Goal: Answer question/provide support: Share knowledge or assist other users

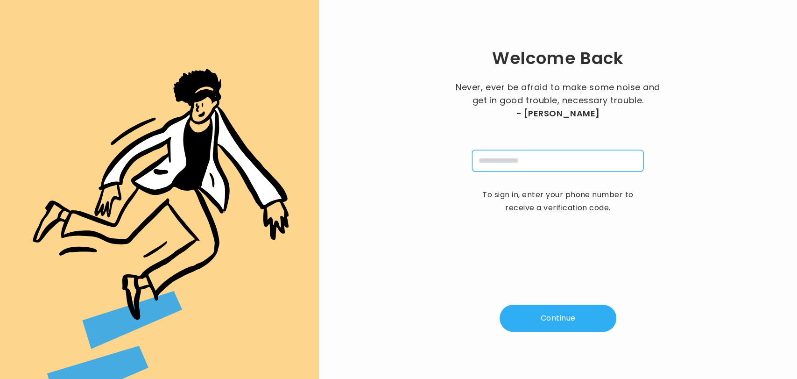
click at [526, 162] on input "tel" at bounding box center [557, 160] width 171 height 21
type input "**********"
click at [542, 318] on button "Continue" at bounding box center [558, 317] width 117 height 27
type input "*"
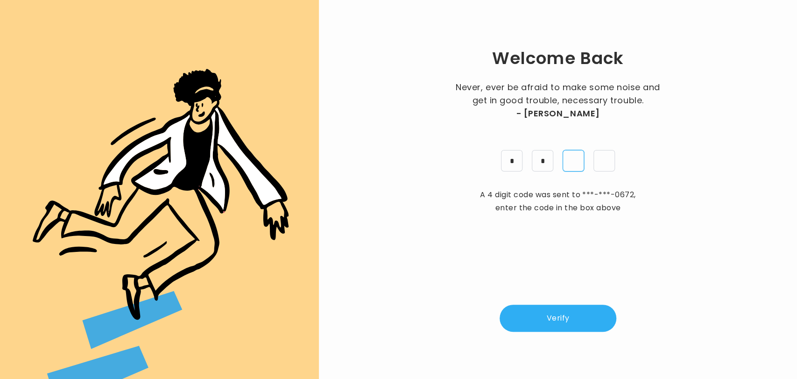
type input "*"
click at [542, 318] on button "Verify" at bounding box center [558, 317] width 117 height 27
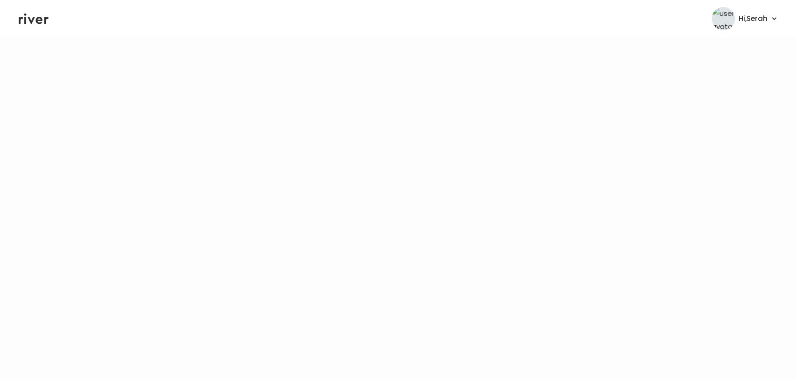
click at [41, 18] on icon at bounding box center [34, 19] width 30 height 11
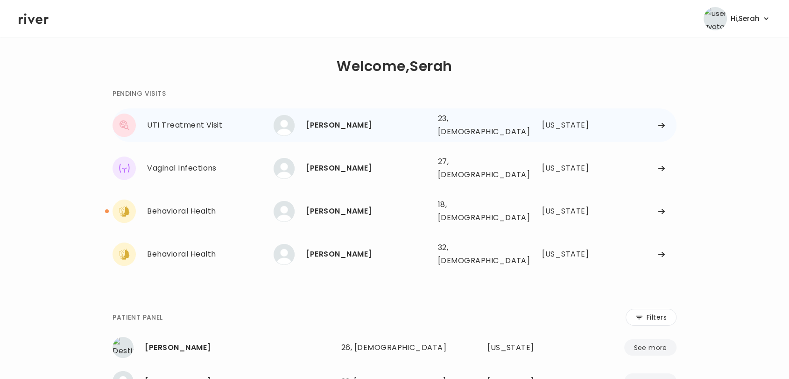
click at [332, 115] on div "ZOE GRAVES 23, Female See more" at bounding box center [352, 125] width 156 height 21
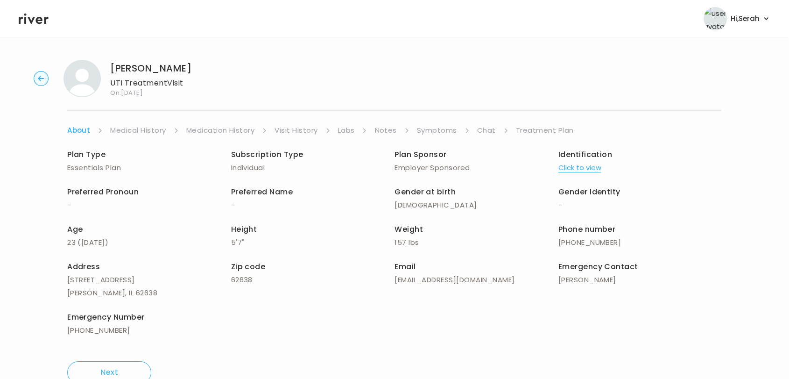
click at [451, 132] on link "Symptoms" at bounding box center [437, 130] width 40 height 13
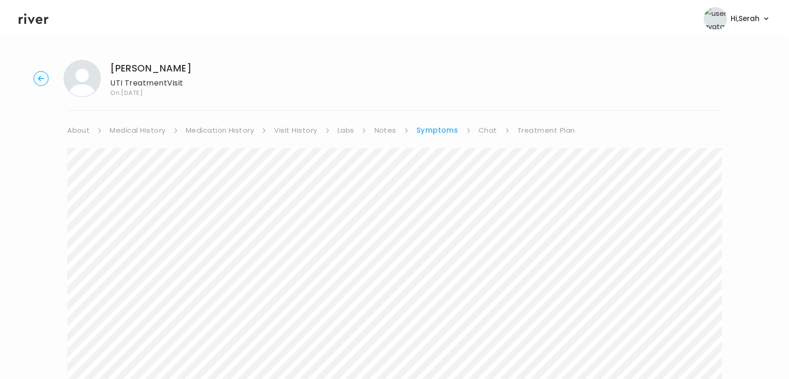
click at [487, 127] on link "Chat" at bounding box center [488, 130] width 19 height 13
click at [24, 12] on icon at bounding box center [34, 19] width 30 height 14
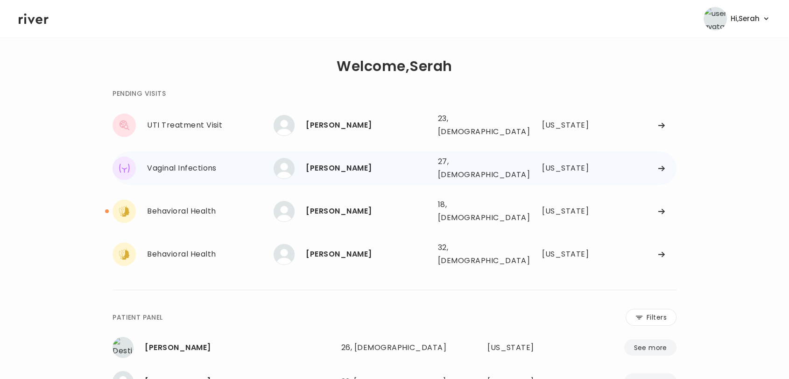
click at [317, 164] on div "[PERSON_NAME]" at bounding box center [368, 168] width 124 height 13
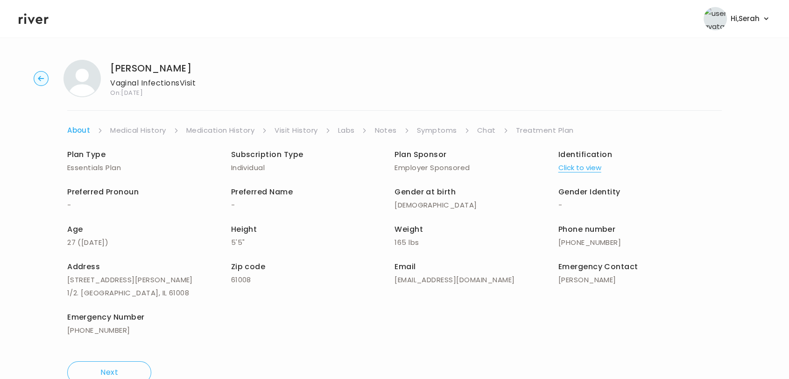
click at [433, 132] on link "Symptoms" at bounding box center [437, 130] width 40 height 13
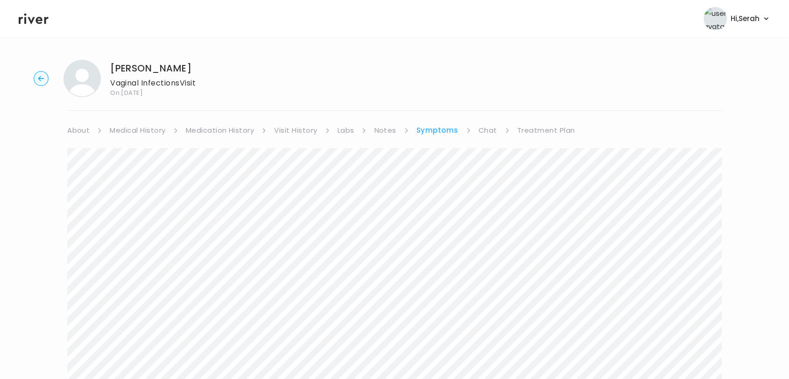
click at [486, 124] on link "Chat" at bounding box center [488, 130] width 19 height 13
click at [30, 17] on icon at bounding box center [34, 19] width 30 height 14
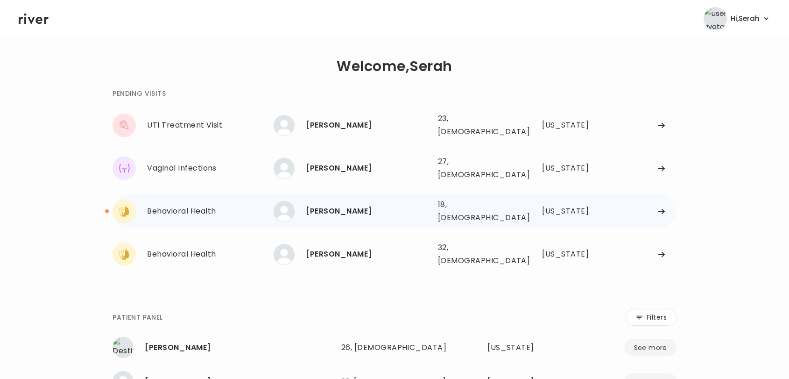
click at [348, 206] on div "Gracee Hamberlin 18, Female See more" at bounding box center [352, 211] width 156 height 21
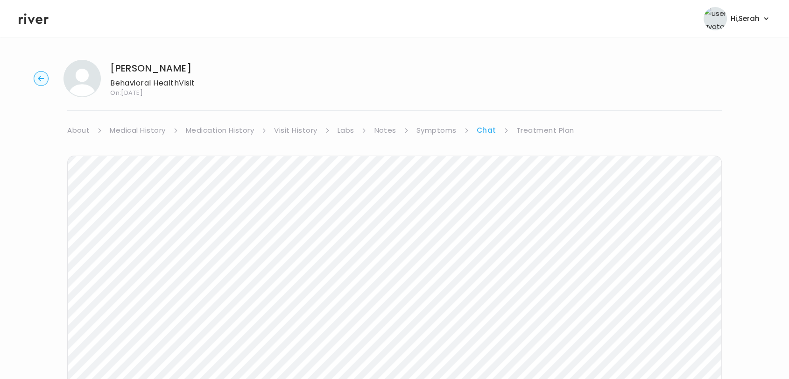
click at [148, 124] on link "Medical History" at bounding box center [138, 130] width 56 height 13
click at [482, 125] on link "Chat" at bounding box center [489, 130] width 19 height 13
click at [27, 15] on icon at bounding box center [34, 19] width 30 height 14
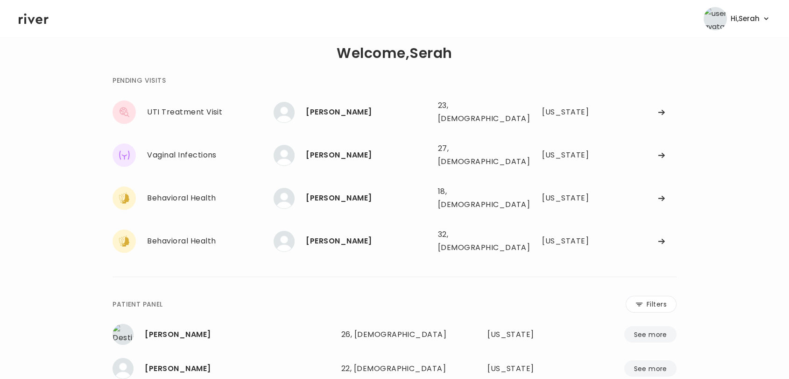
scroll to position [7, 0]
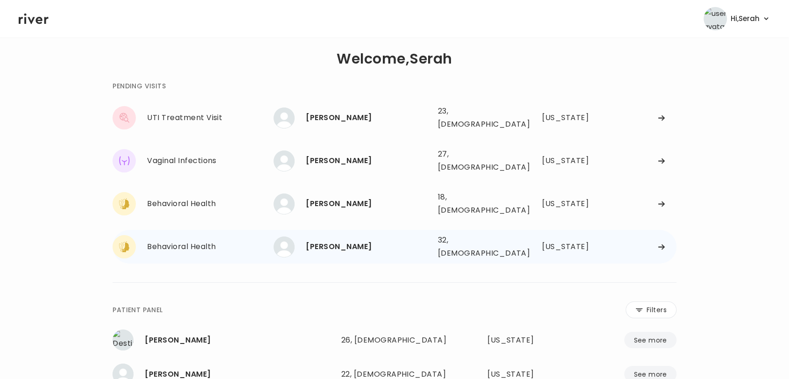
click at [308, 240] on div "[PERSON_NAME]" at bounding box center [368, 246] width 124 height 13
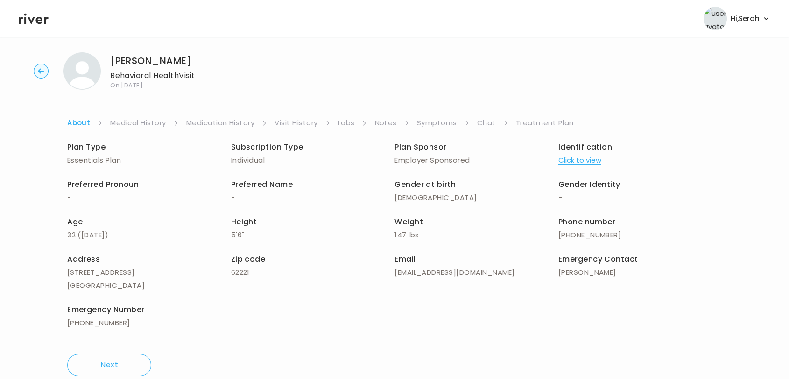
click at [431, 128] on link "Symptoms" at bounding box center [437, 122] width 40 height 13
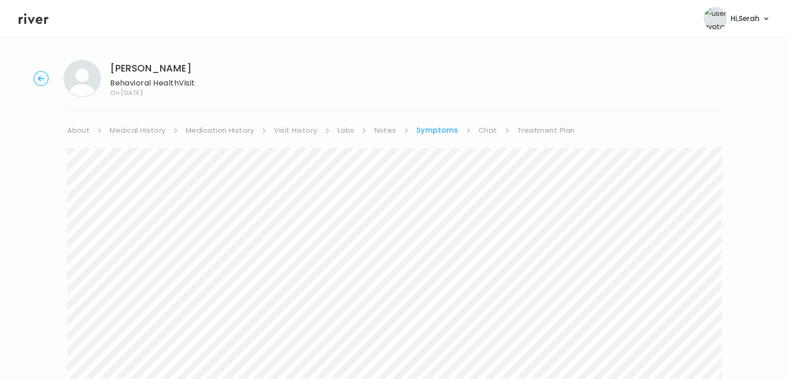
click at [479, 129] on link "Chat" at bounding box center [488, 130] width 19 height 13
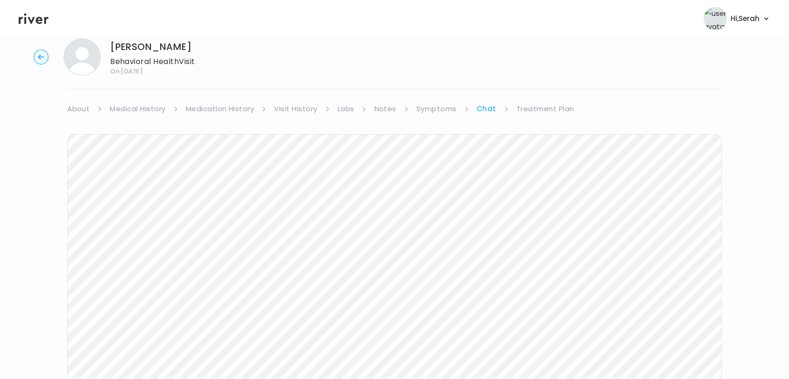
click at [529, 112] on link "Treatment Plan" at bounding box center [545, 108] width 58 height 13
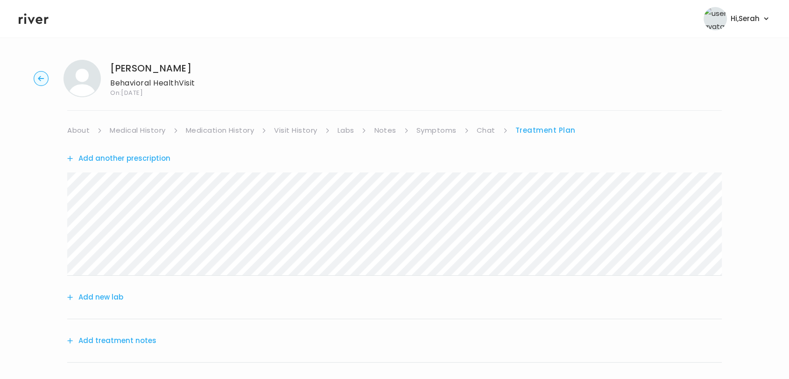
click at [426, 117] on div "Jasmine Finley Behavioral Health Visit On: 08 Sep 2025 About Medical History Me…" at bounding box center [394, 299] width 789 height 494
click at [426, 128] on link "Symptoms" at bounding box center [436, 130] width 40 height 13
click at [526, 127] on link "Treatment Plan" at bounding box center [546, 130] width 58 height 13
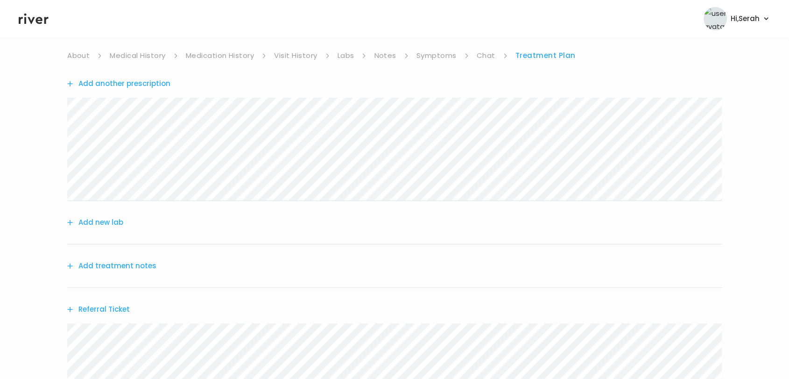
scroll to position [77, 0]
click at [115, 270] on div "Add treatment notes" at bounding box center [394, 263] width 654 height 43
click at [114, 266] on button "Add treatment notes" at bounding box center [111, 263] width 89 height 13
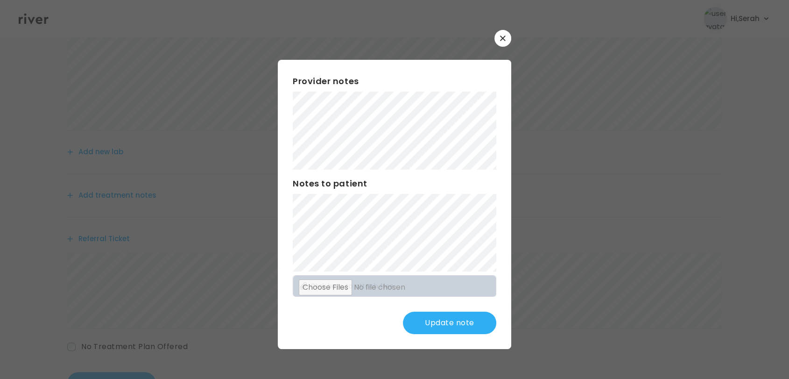
scroll to position [146, 0]
click at [450, 331] on button "Update note" at bounding box center [449, 322] width 93 height 22
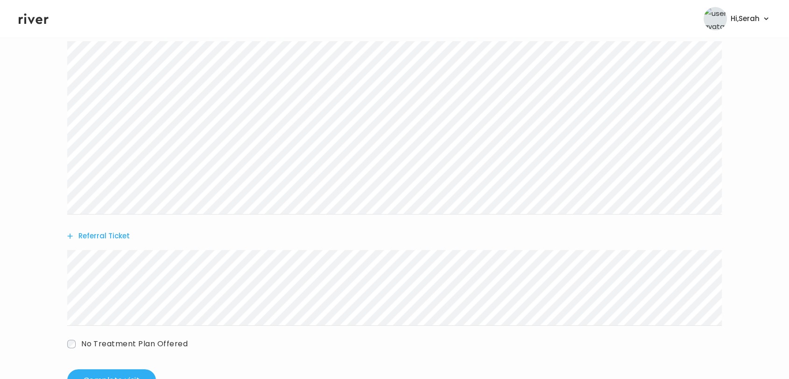
scroll to position [348, 0]
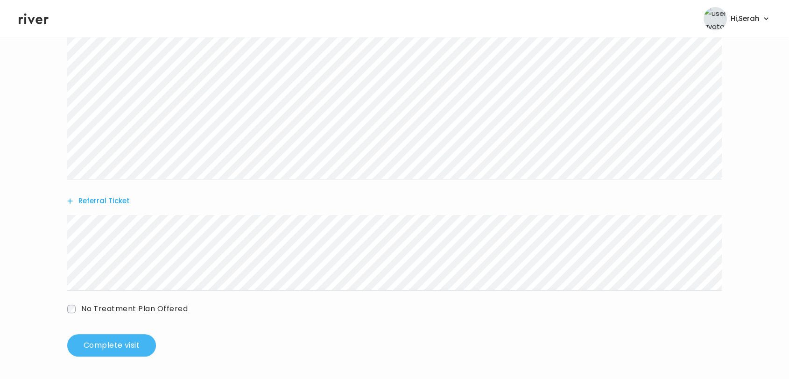
click at [117, 342] on button "Complete visit" at bounding box center [111, 345] width 89 height 22
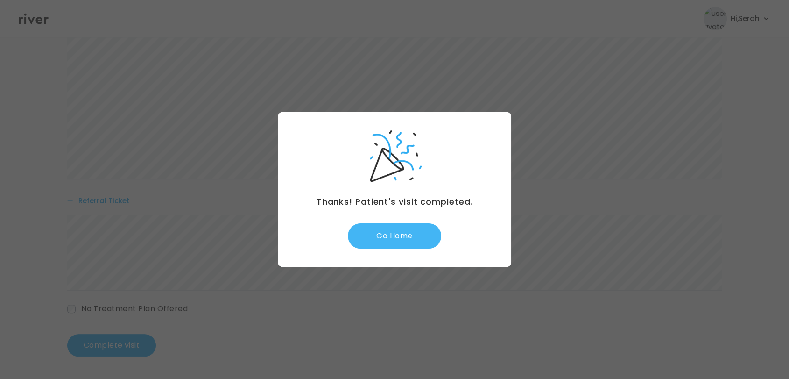
click at [390, 228] on button "Go Home" at bounding box center [394, 235] width 93 height 25
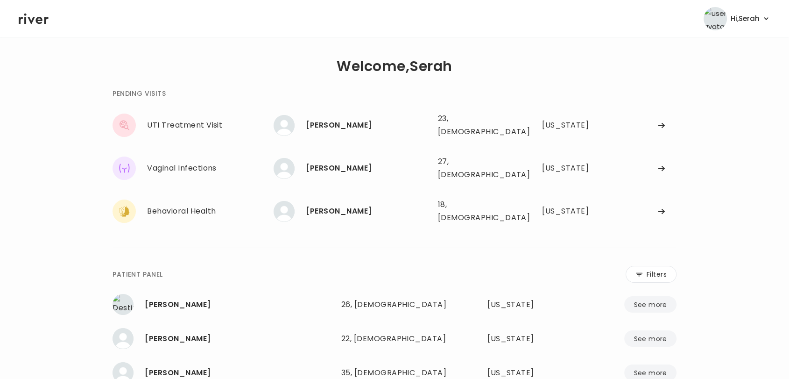
click at [34, 13] on icon at bounding box center [34, 19] width 30 height 14
click at [35, 14] on icon at bounding box center [34, 19] width 30 height 14
click at [262, 139] on div "UTI Treatment Visit [PERSON_NAME] [PERSON_NAME] 23, [DEMOGRAPHIC_DATA] See more…" at bounding box center [395, 168] width 564 height 120
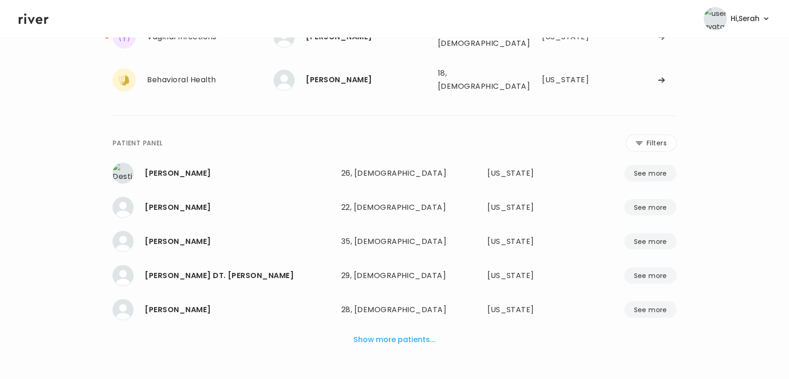
click at [394, 329] on button "Show more patients..." at bounding box center [395, 339] width 90 height 21
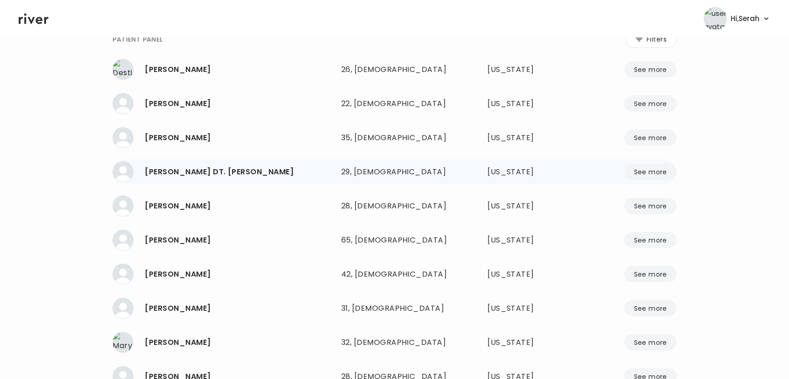
scroll to position [3371, 0]
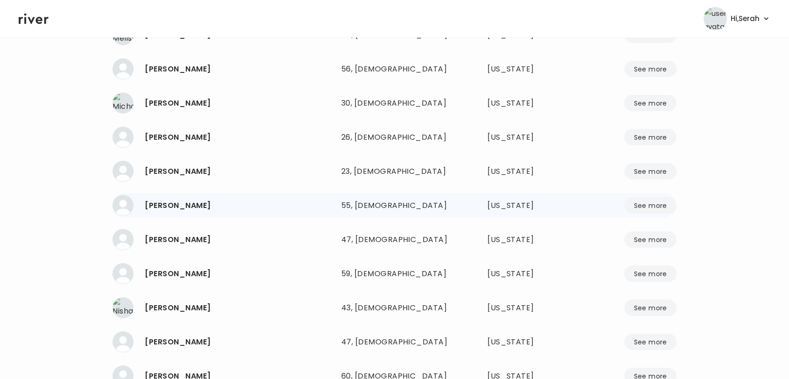
click at [649, 197] on button "See more" at bounding box center [650, 205] width 52 height 16
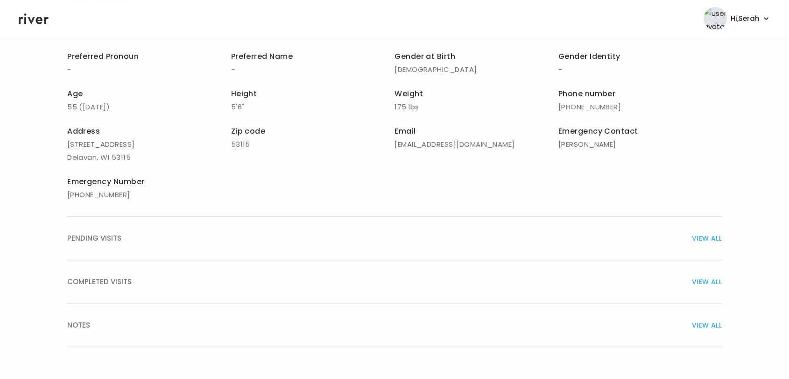
scroll to position [123, 0]
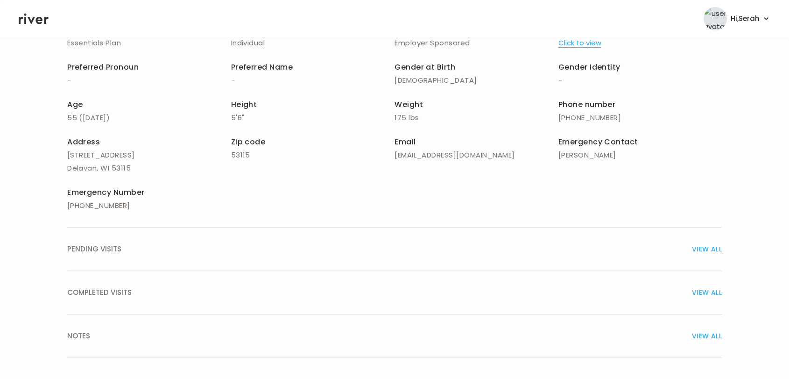
click at [707, 293] on span "VIEW ALL" at bounding box center [707, 292] width 30 height 13
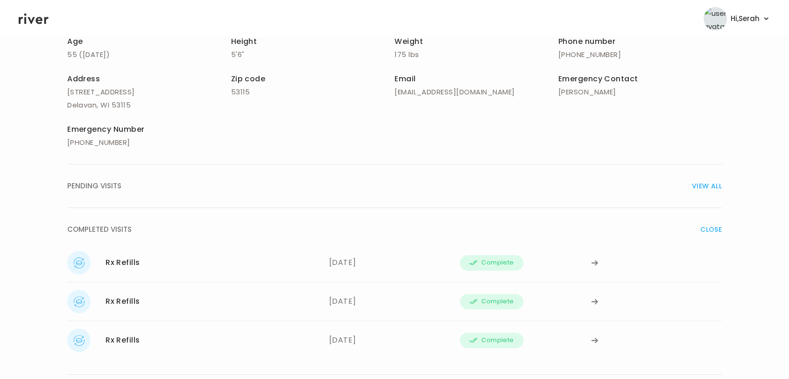
scroll to position [204, 0]
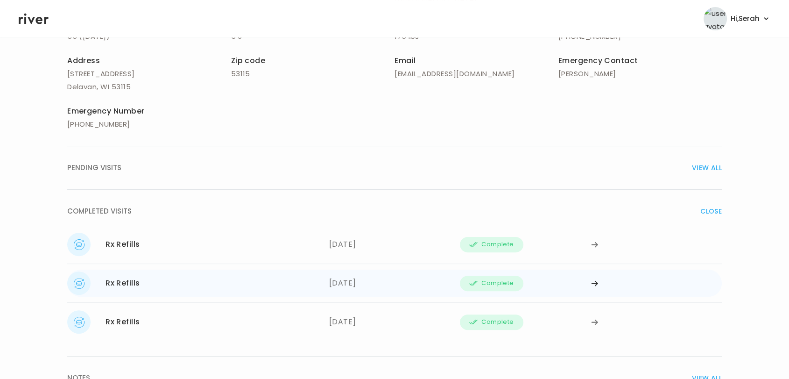
click at [538, 285] on div "Complete" at bounding box center [525, 282] width 131 height 23
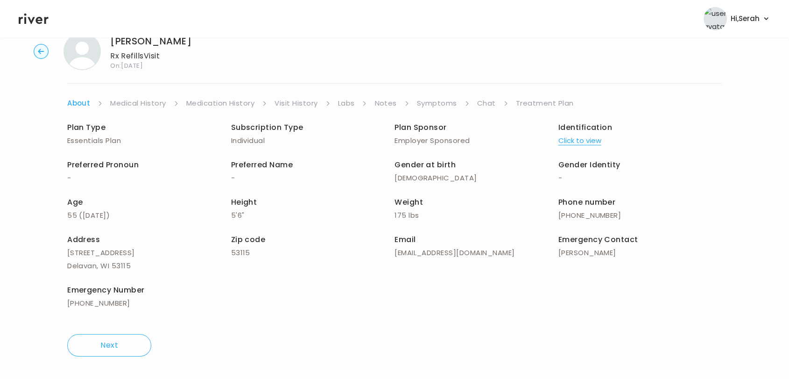
scroll to position [27, 0]
click at [446, 98] on link "Symptoms" at bounding box center [437, 103] width 40 height 13
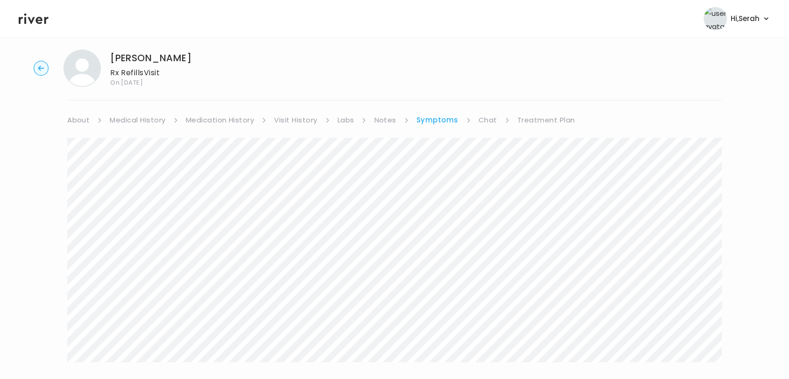
scroll to position [11, 0]
click at [40, 68] on circle "button" at bounding box center [41, 68] width 14 height 14
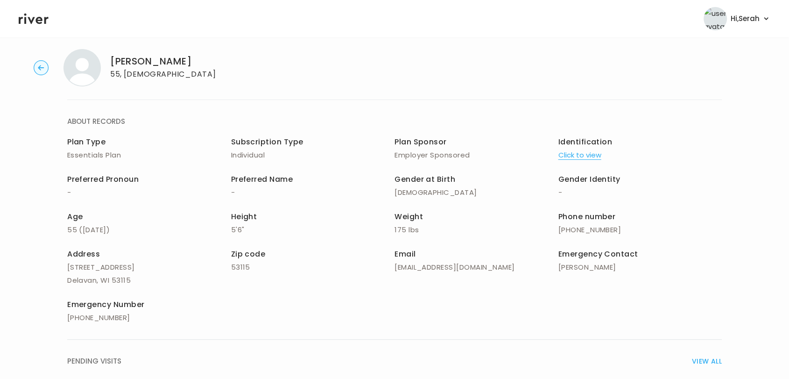
click at [41, 69] on circle "button" at bounding box center [41, 68] width 14 height 14
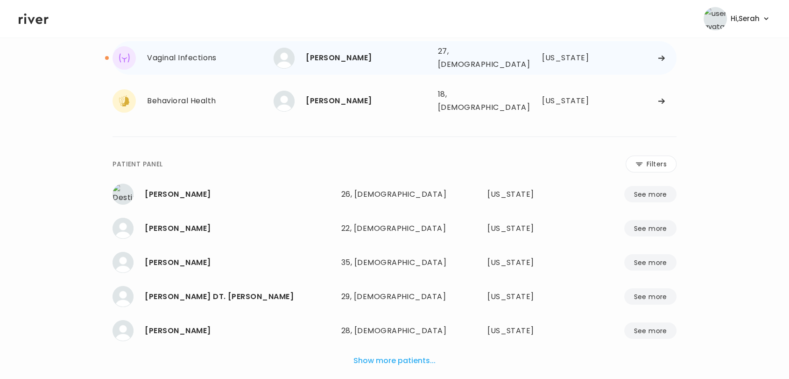
scroll to position [131, 0]
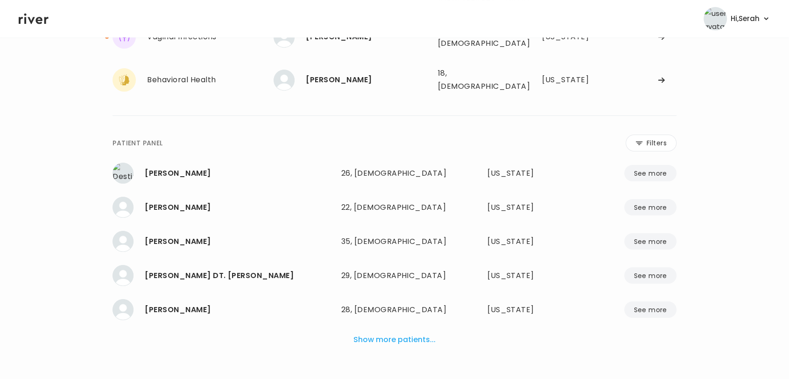
click at [397, 329] on button "Show more patients..." at bounding box center [395, 339] width 90 height 21
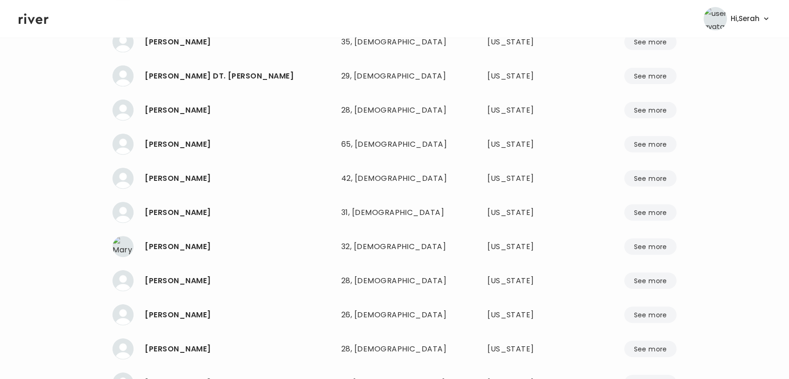
scroll to position [3371, 0]
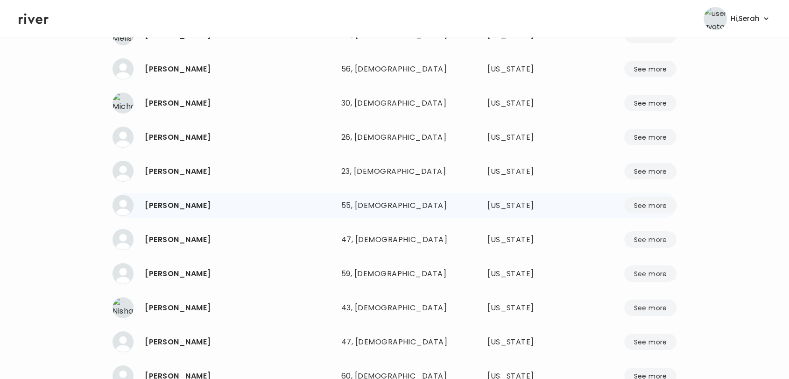
click at [349, 199] on div "55, [DEMOGRAPHIC_DATA]" at bounding box center [394, 205] width 107 height 13
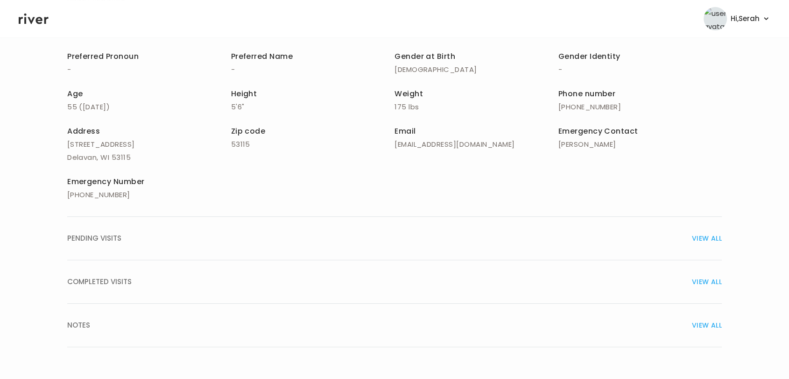
scroll to position [134, 0]
click at [705, 280] on span "VIEW ALL" at bounding box center [707, 281] width 30 height 13
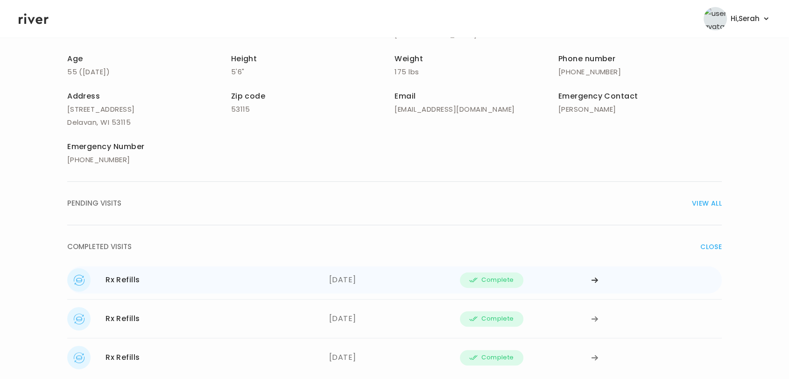
click at [493, 276] on span "Complete" at bounding box center [497, 279] width 32 height 11
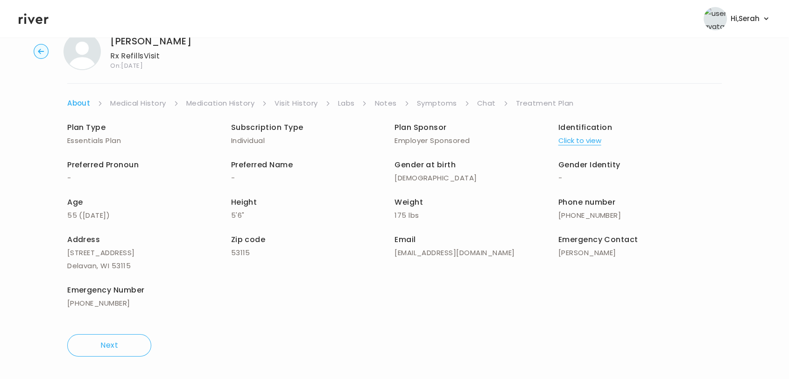
scroll to position [27, 0]
click at [452, 102] on link "Symptoms" at bounding box center [437, 103] width 40 height 13
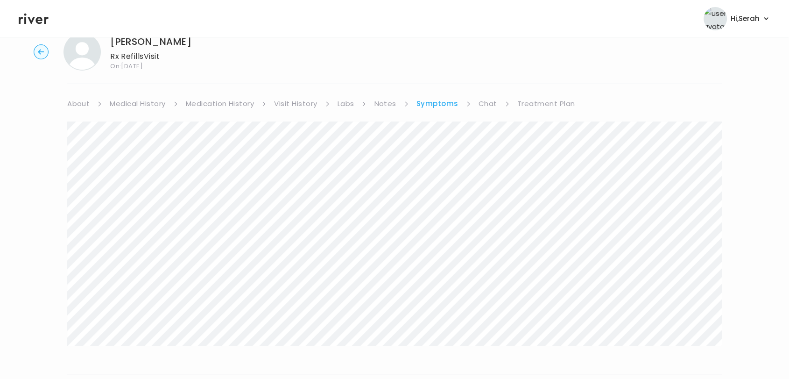
click at [533, 99] on link "Treatment Plan" at bounding box center [546, 103] width 58 height 13
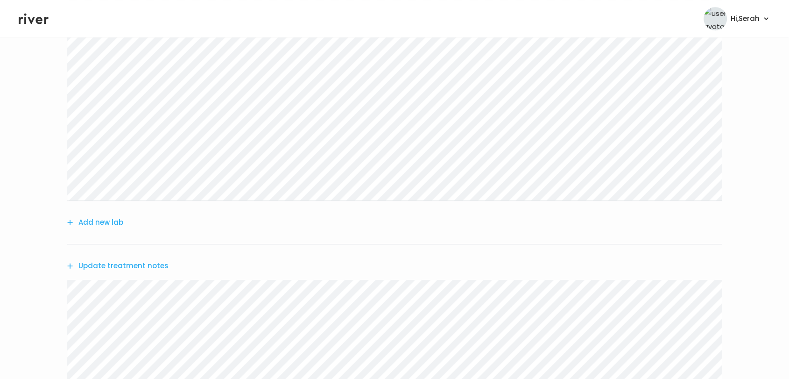
scroll to position [466, 0]
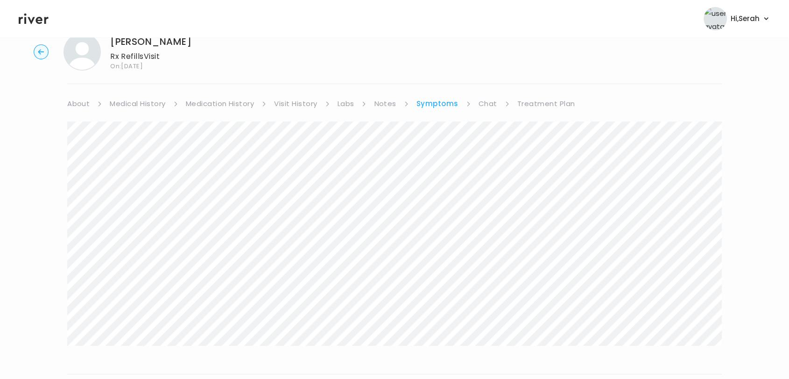
click at [42, 55] on circle "button" at bounding box center [41, 52] width 14 height 14
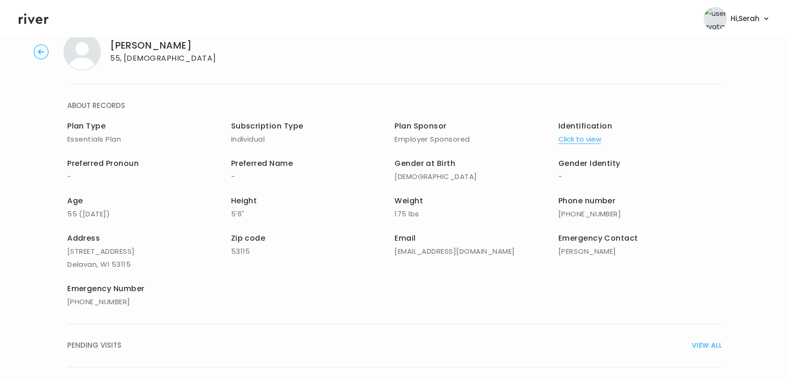
scroll to position [134, 0]
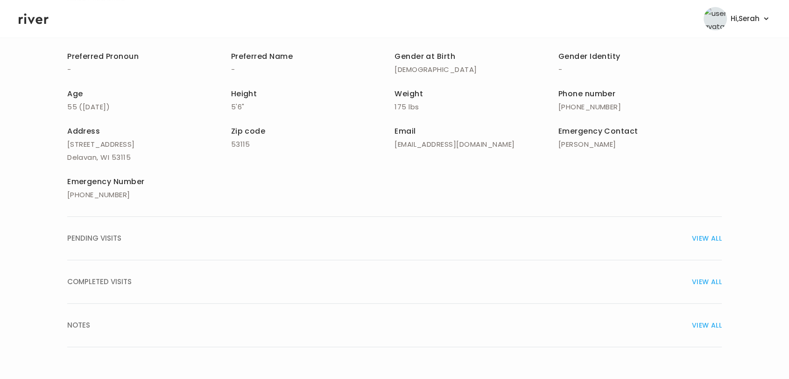
click at [704, 284] on span "VIEW ALL" at bounding box center [707, 281] width 30 height 13
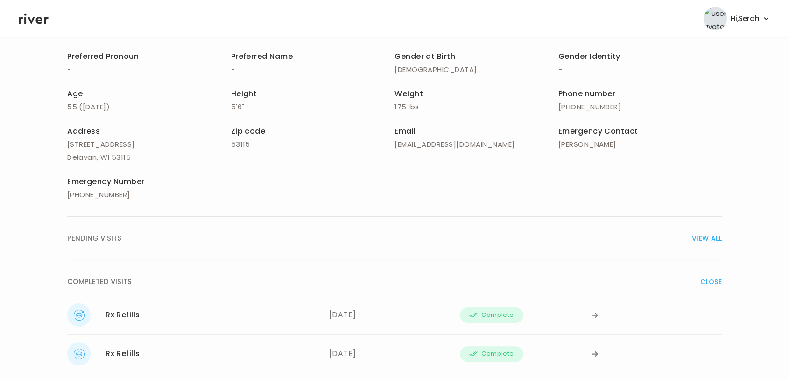
scroll to position [218, 0]
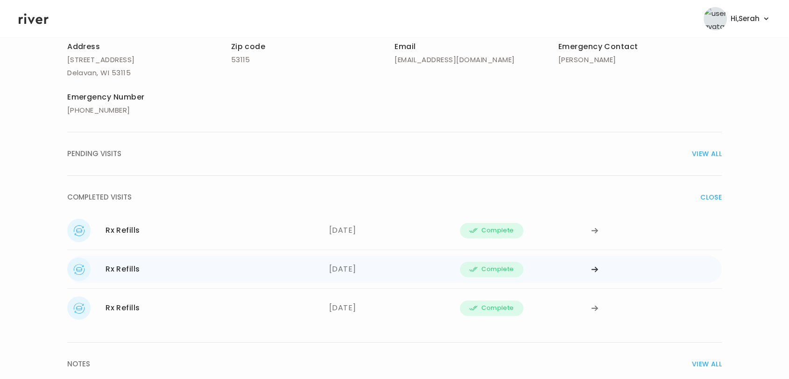
click at [478, 272] on span "Complete" at bounding box center [491, 268] width 63 height 15
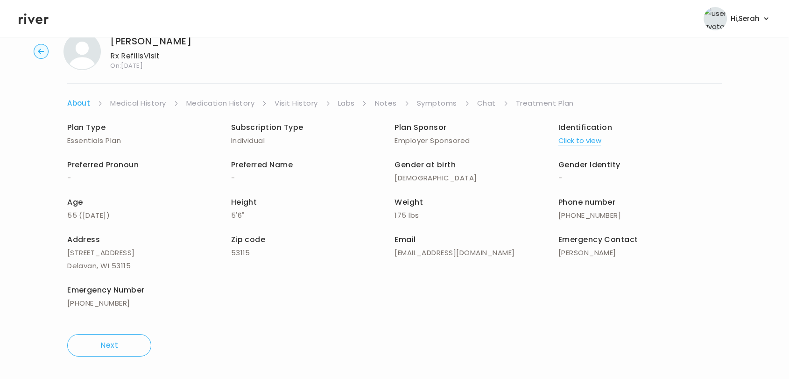
scroll to position [27, 0]
click at [432, 92] on div "[PERSON_NAME] Rx Refills Visit On: [DATE] About Medical History Medication Hist…" at bounding box center [394, 195] width 789 height 338
click at [432, 99] on link "Symptoms" at bounding box center [437, 103] width 40 height 13
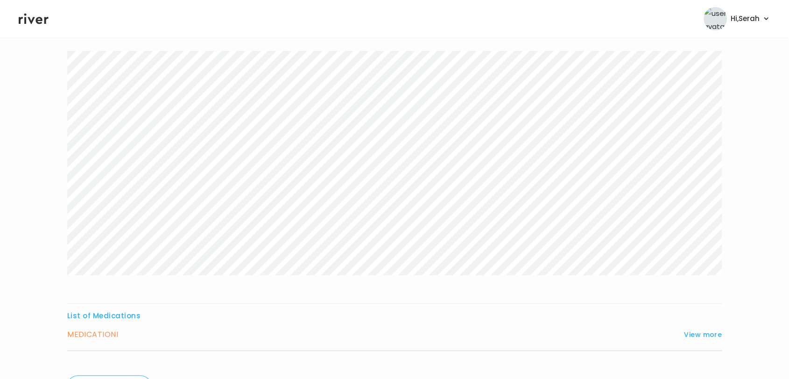
scroll to position [97, 0]
click at [699, 333] on button "View more" at bounding box center [703, 334] width 38 height 11
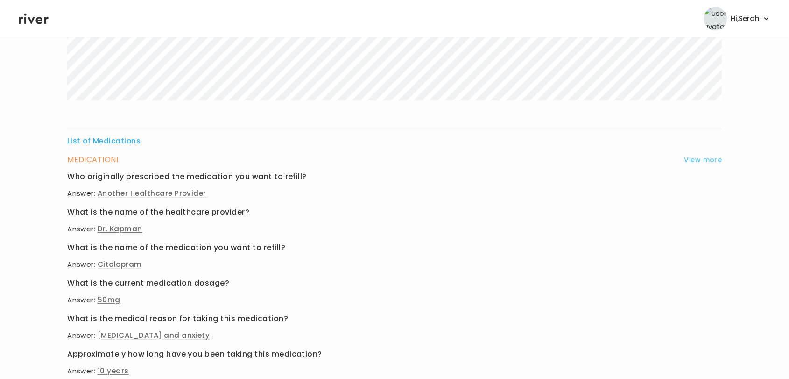
scroll to position [394, 0]
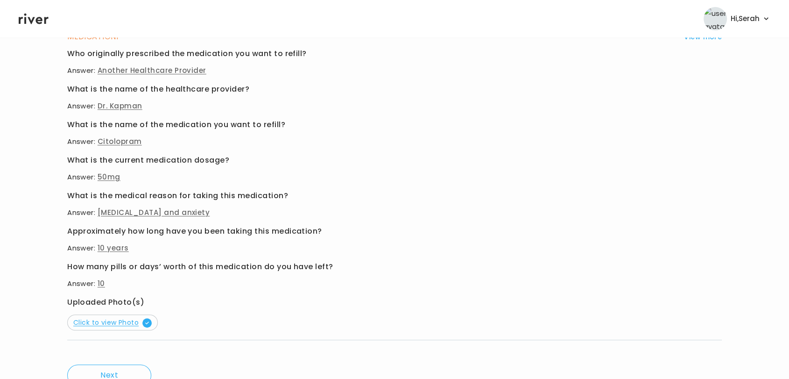
click at [133, 323] on span "Click to view Photo" at bounding box center [112, 321] width 78 height 9
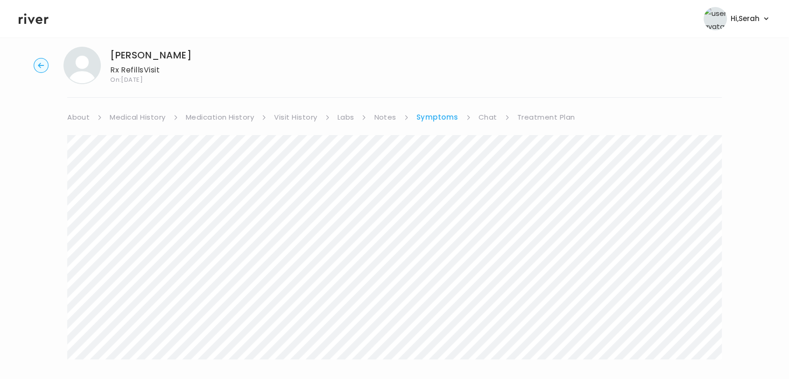
scroll to position [0, 0]
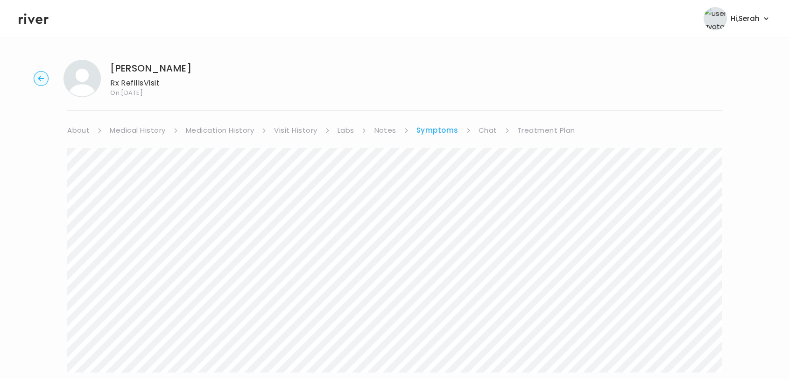
click at [37, 84] on circle "button" at bounding box center [41, 78] width 14 height 14
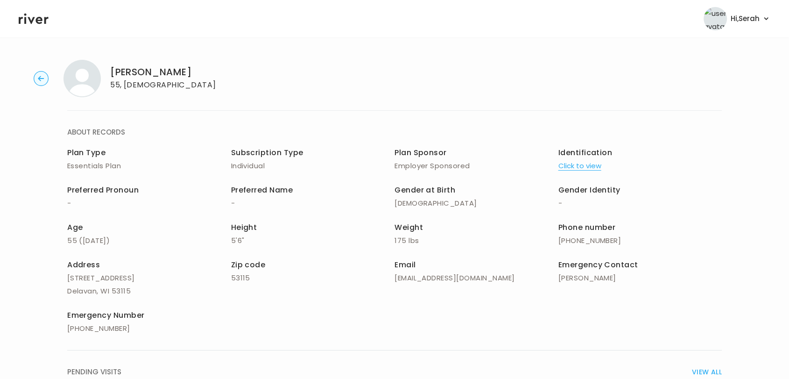
scroll to position [134, 0]
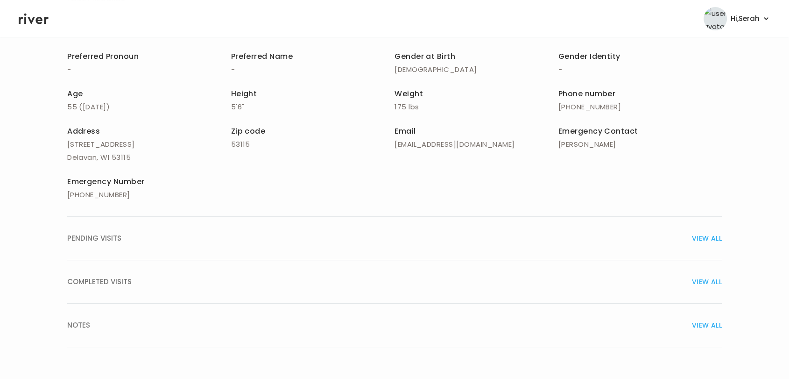
click at [710, 282] on span "VIEW ALL" at bounding box center [707, 281] width 30 height 13
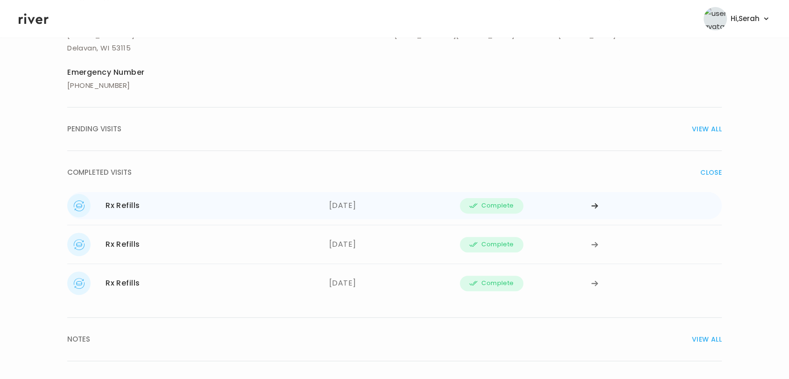
click at [496, 200] on span "Complete" at bounding box center [497, 205] width 32 height 11
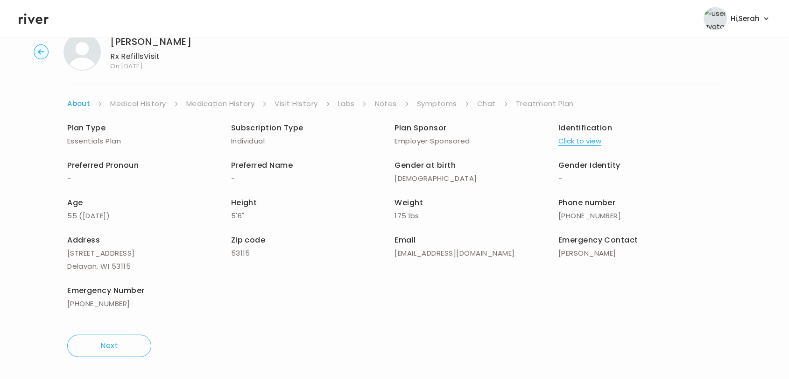
click at [440, 105] on link "Symptoms" at bounding box center [437, 103] width 40 height 13
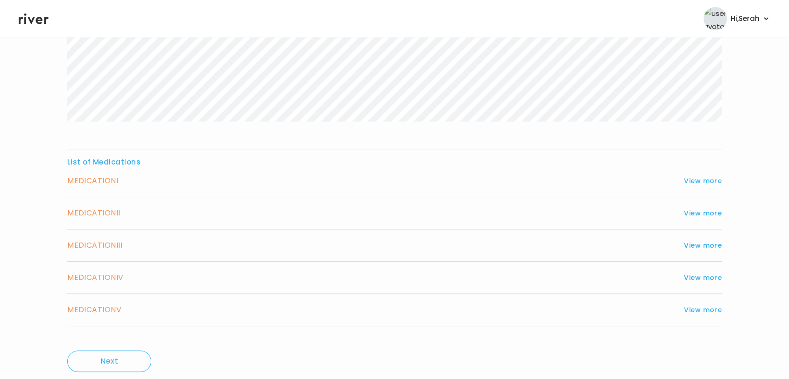
scroll to position [251, 0]
click at [700, 308] on button "View more" at bounding box center [703, 308] width 38 height 11
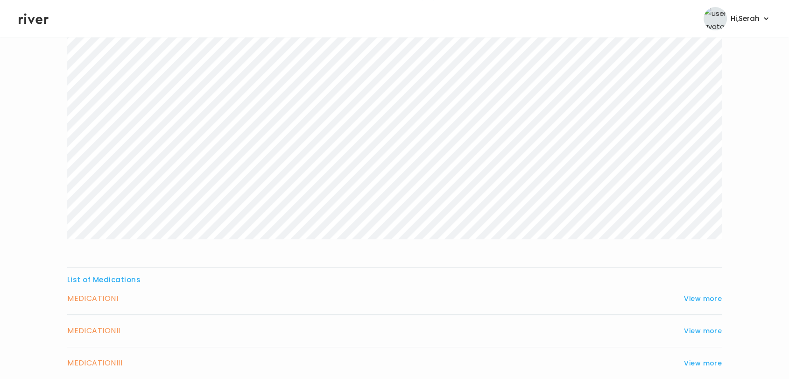
scroll to position [0, 0]
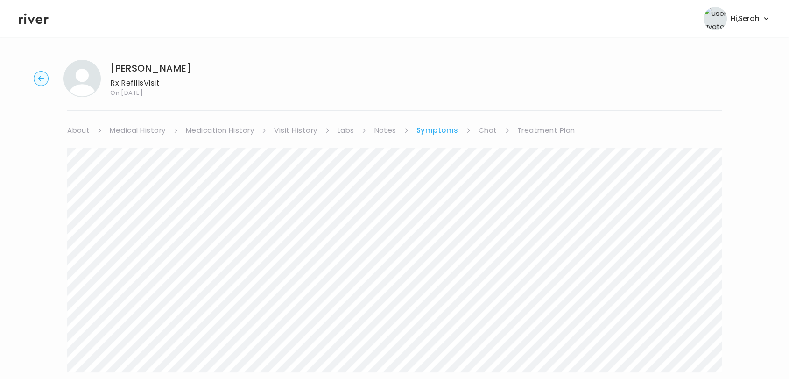
click at [37, 21] on icon at bounding box center [34, 19] width 30 height 11
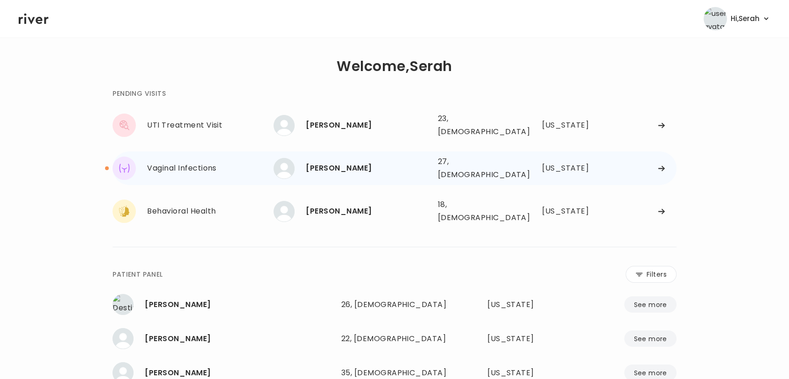
click at [329, 162] on div "[PERSON_NAME]" at bounding box center [368, 168] width 124 height 13
click at [360, 165] on div "[PERSON_NAME]" at bounding box center [368, 168] width 124 height 13
click at [349, 162] on div "[PERSON_NAME]" at bounding box center [368, 168] width 124 height 13
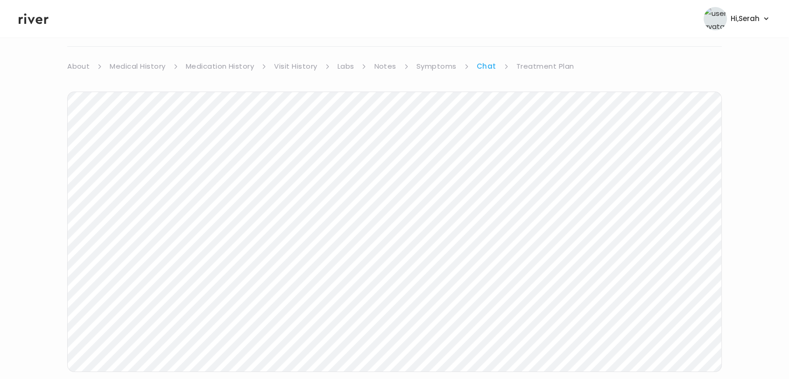
scroll to position [78, 0]
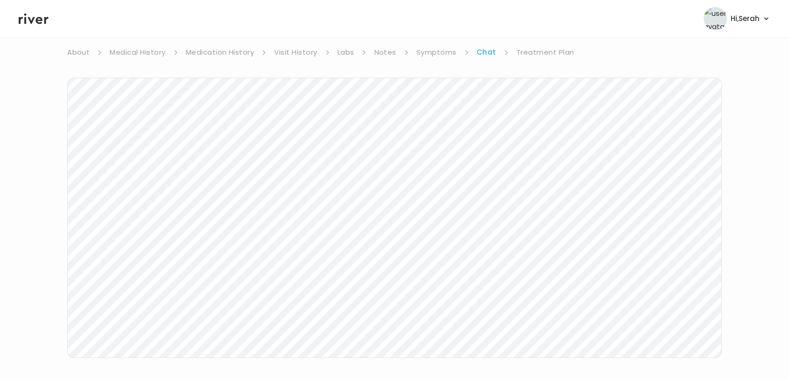
click at [236, 48] on link "Medication History" at bounding box center [220, 52] width 69 height 13
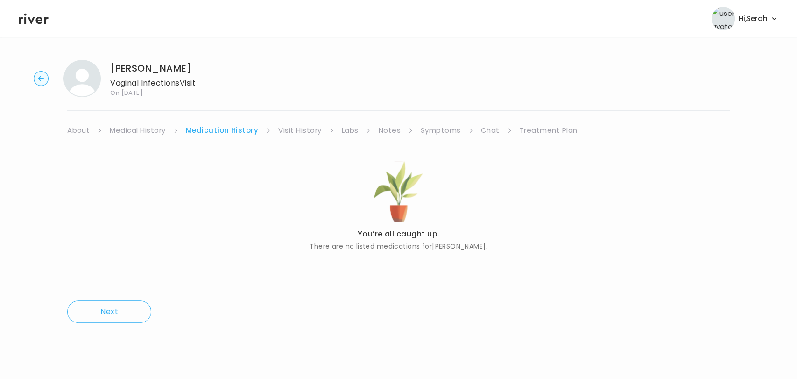
click at [485, 128] on link "Chat" at bounding box center [490, 130] width 19 height 13
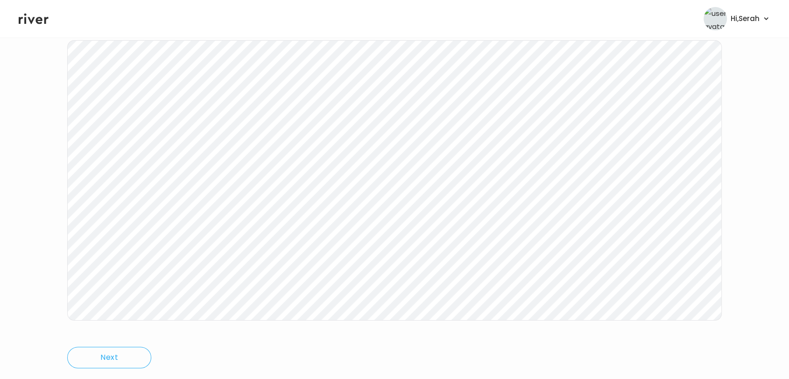
scroll to position [140, 0]
click at [24, 18] on icon at bounding box center [34, 19] width 30 height 14
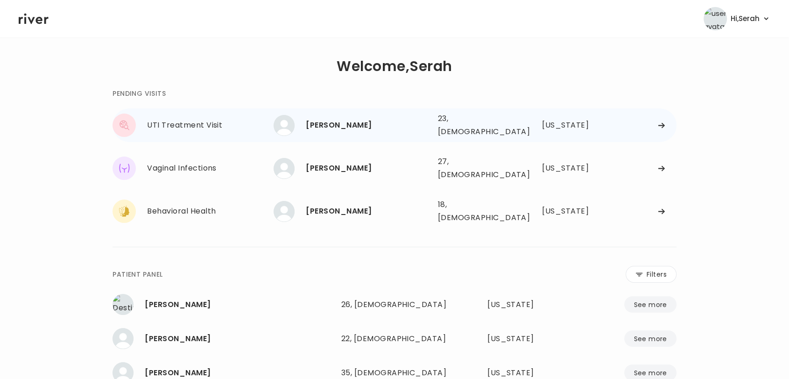
click at [338, 120] on div "[PERSON_NAME]" at bounding box center [368, 125] width 124 height 13
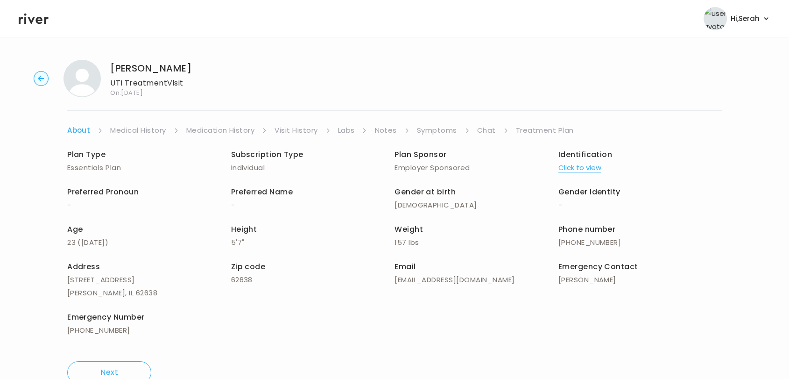
click at [424, 128] on link "Symptoms" at bounding box center [437, 130] width 40 height 13
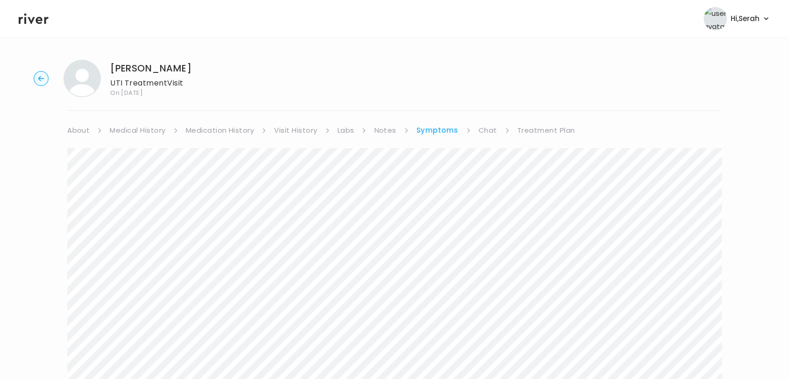
click at [486, 124] on link "Chat" at bounding box center [488, 130] width 19 height 13
click at [542, 130] on link "Treatment Plan" at bounding box center [545, 130] width 58 height 13
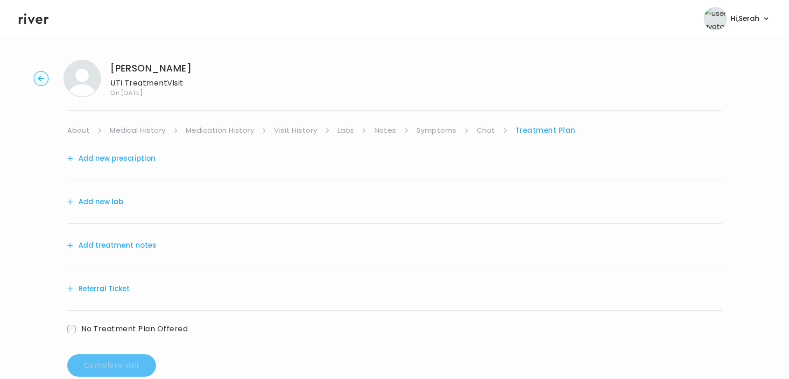
click at [145, 158] on button "Add new prescription" at bounding box center [111, 158] width 88 height 13
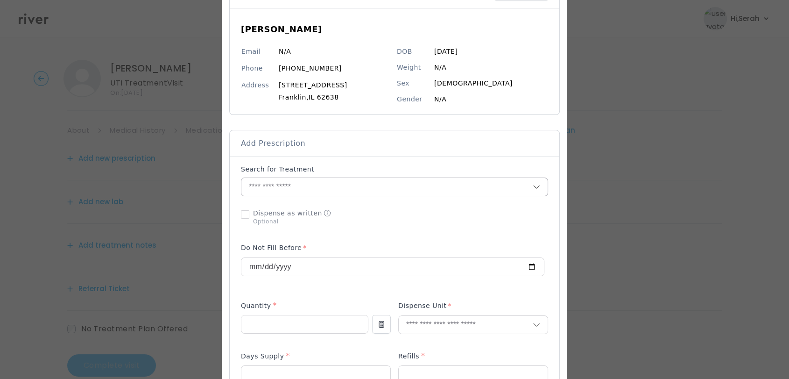
scroll to position [72, 0]
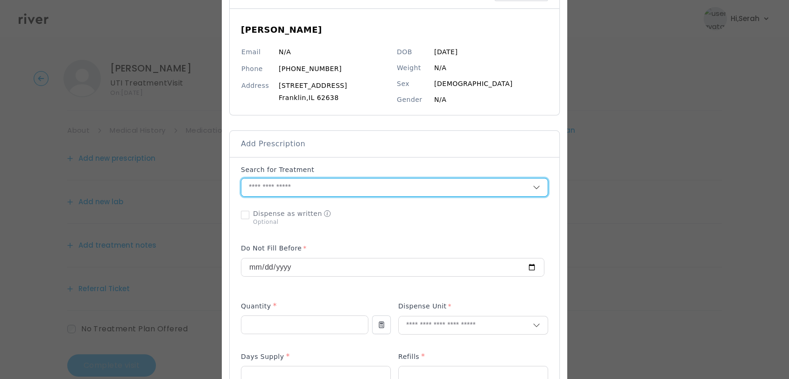
click at [305, 190] on input "text" at bounding box center [386, 187] width 291 height 18
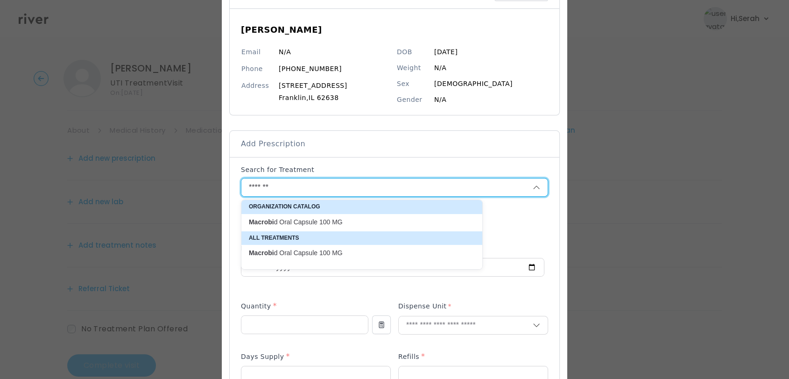
click at [321, 223] on p "Macrobi d Oral Capsule 100 MG" at bounding box center [356, 222] width 215 height 9
type input "**********"
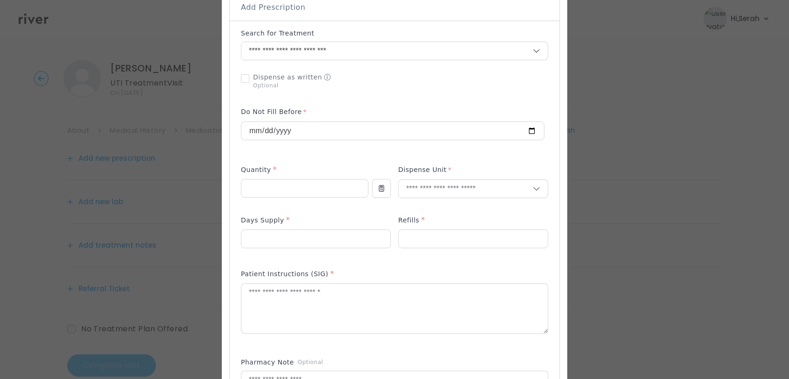
scroll to position [211, 0]
click at [285, 180] on input "number" at bounding box center [304, 185] width 127 height 18
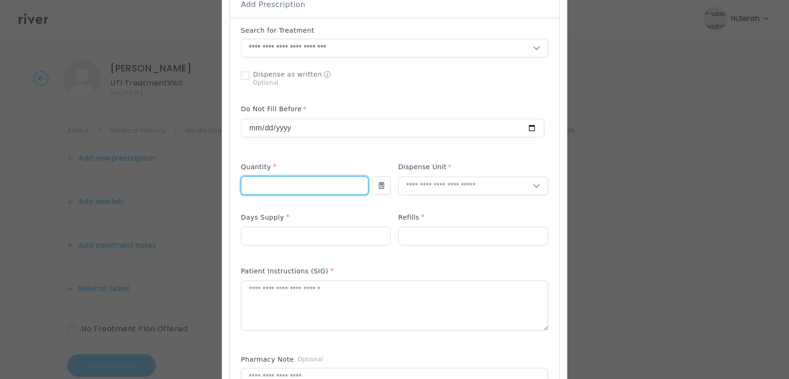
click at [285, 180] on input "**" at bounding box center [304, 185] width 127 height 18
type input "**"
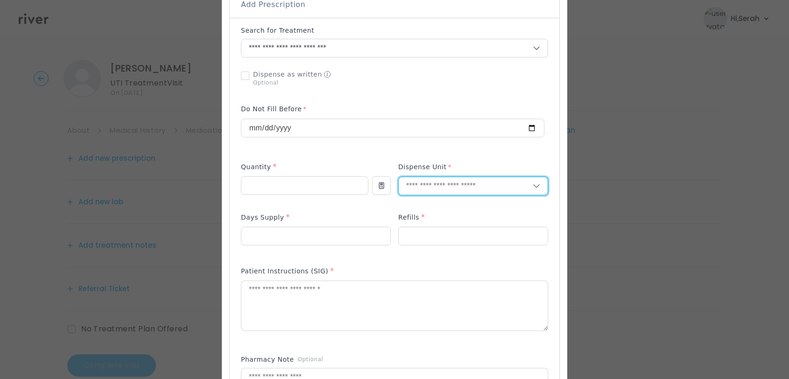
click at [470, 183] on input "text" at bounding box center [466, 186] width 134 height 18
type input "**"
click at [451, 213] on div "Tablet" at bounding box center [473, 205] width 149 height 17
click at [329, 228] on input "number" at bounding box center [315, 236] width 149 height 18
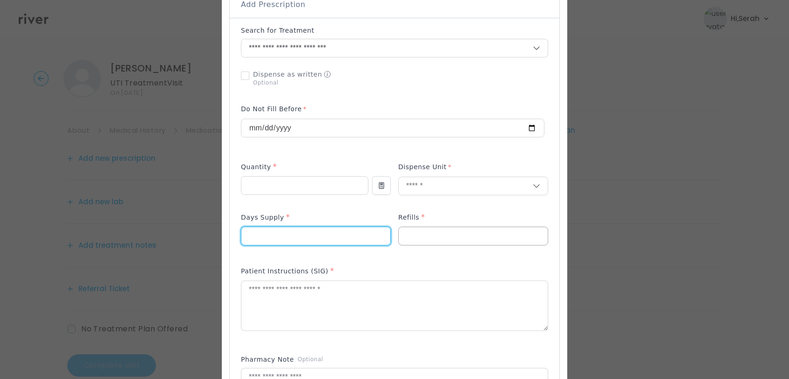
type input "*"
click at [433, 228] on input "number" at bounding box center [473, 236] width 149 height 18
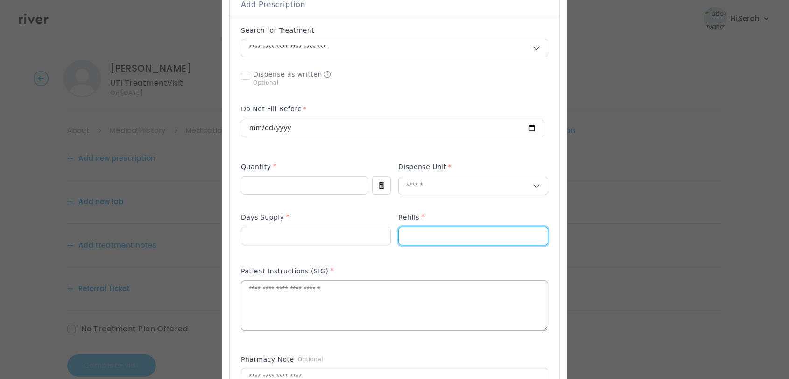
type input "*"
click at [359, 296] on textarea at bounding box center [394, 305] width 306 height 49
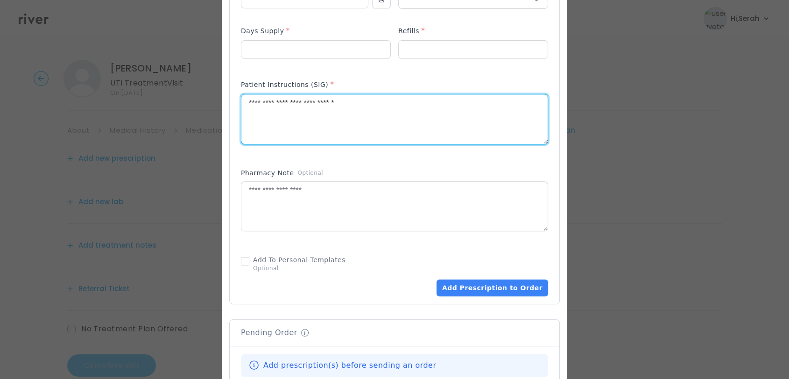
scroll to position [421, 0]
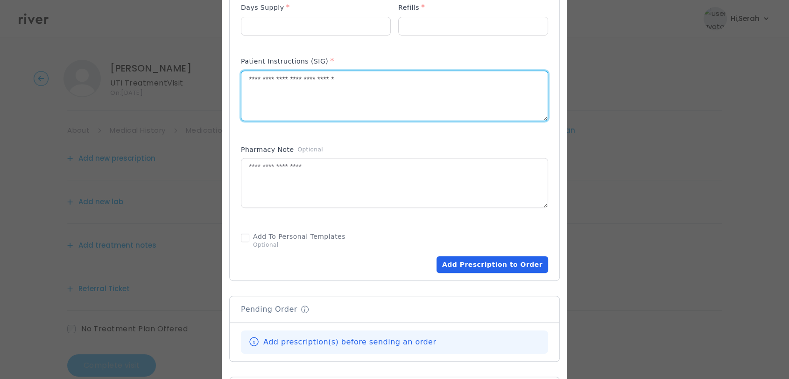
type textarea "**********"
click at [489, 264] on button "Add Prescription to Order" at bounding box center [492, 264] width 112 height 17
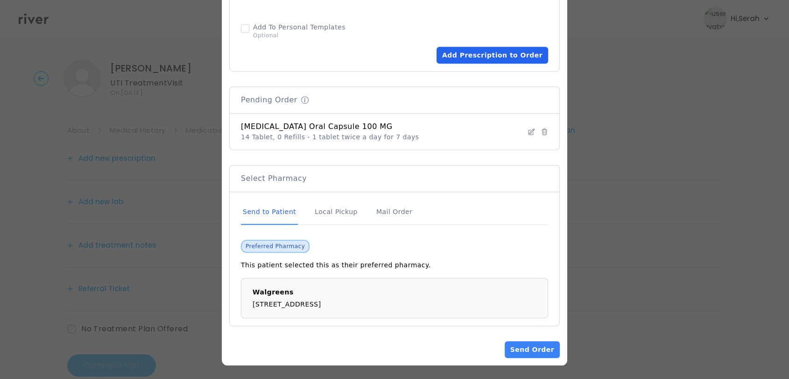
scroll to position [20, 0]
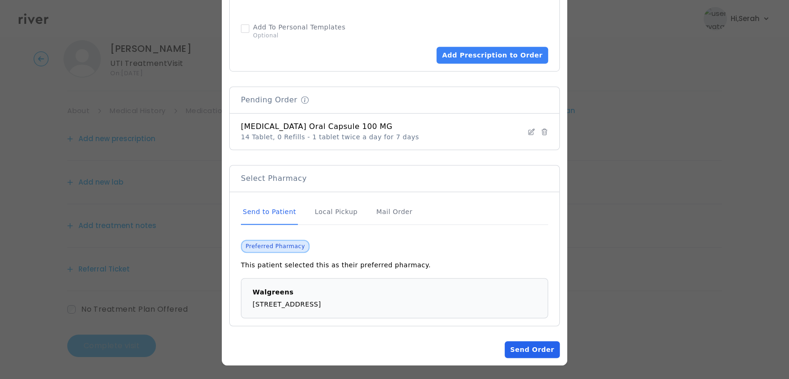
click at [523, 345] on button "Send Order" at bounding box center [532, 349] width 55 height 17
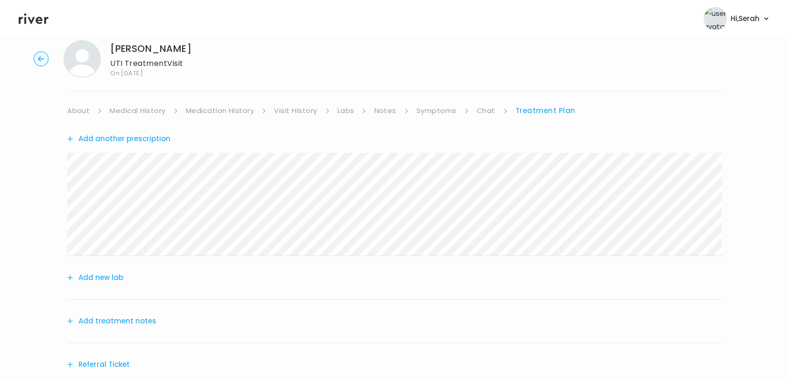
scroll to position [115, 0]
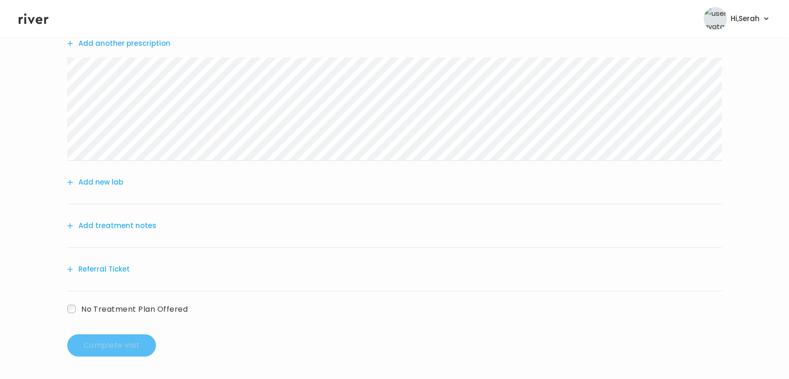
click at [112, 228] on button "Add treatment notes" at bounding box center [111, 225] width 89 height 13
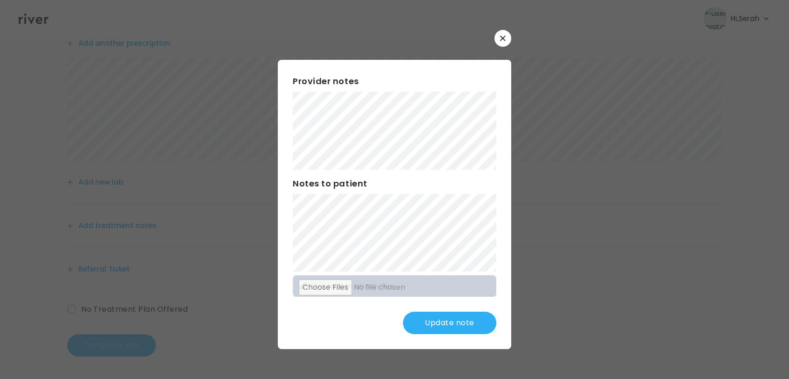
click at [447, 325] on button "Update note" at bounding box center [449, 322] width 93 height 22
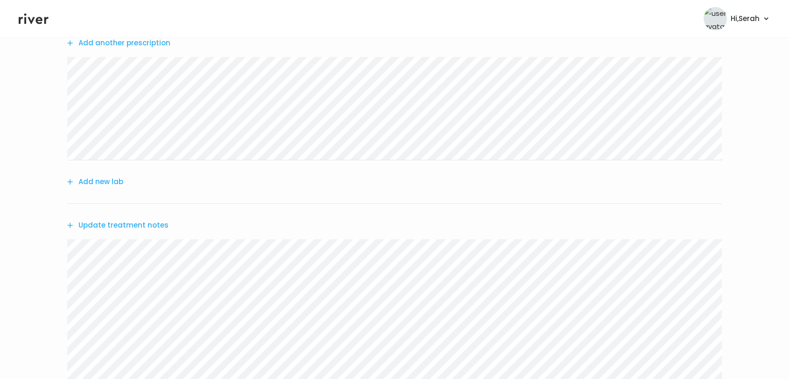
scroll to position [280, 0]
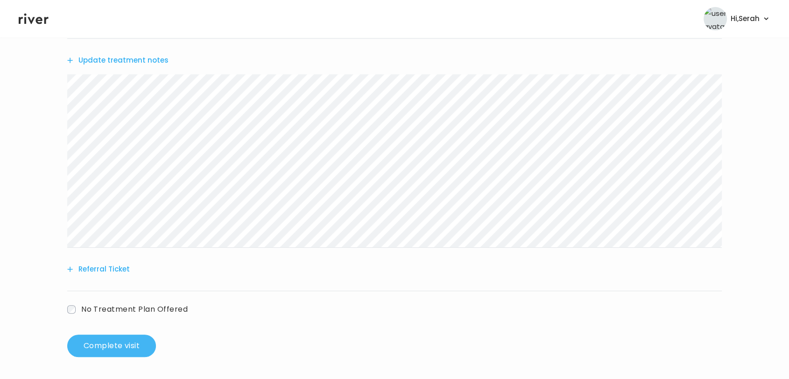
click at [131, 345] on button "Complete visit" at bounding box center [111, 345] width 89 height 22
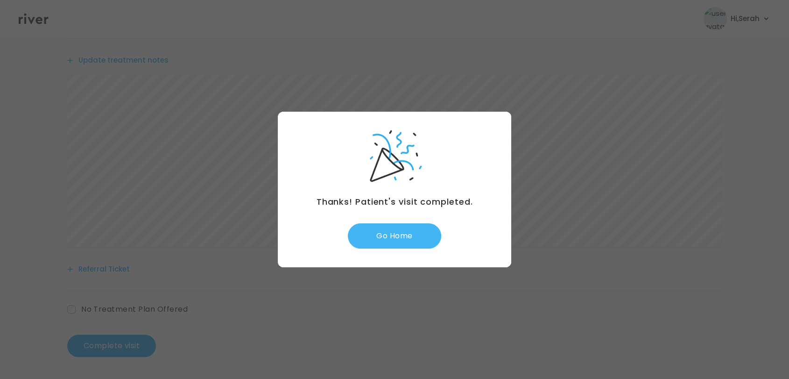
click at [404, 236] on button "Go Home" at bounding box center [394, 235] width 93 height 25
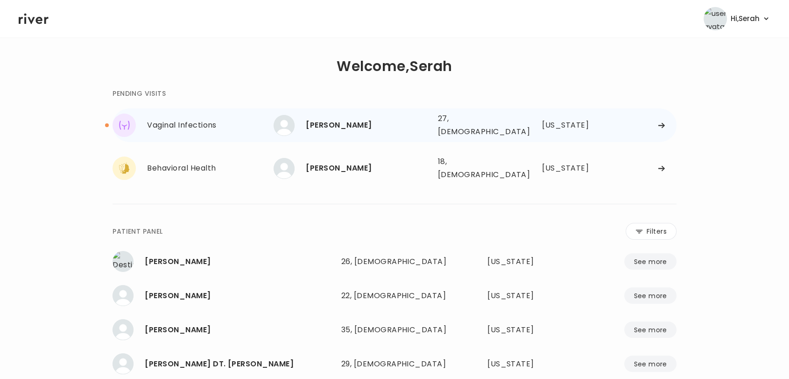
click at [340, 121] on div "[PERSON_NAME]" at bounding box center [368, 125] width 124 height 13
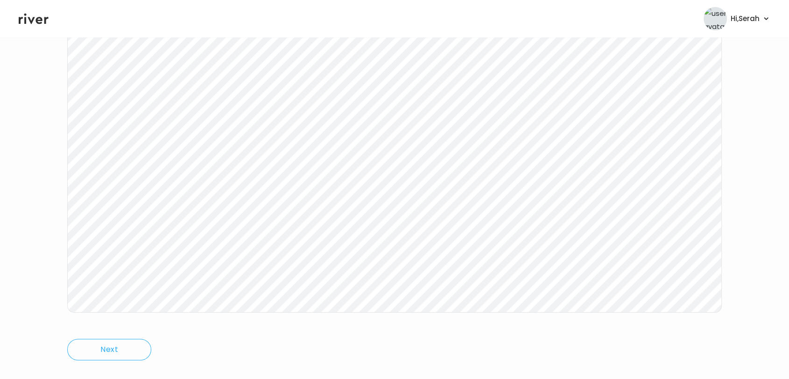
scroll to position [140, 0]
click at [30, 19] on icon at bounding box center [34, 19] width 30 height 11
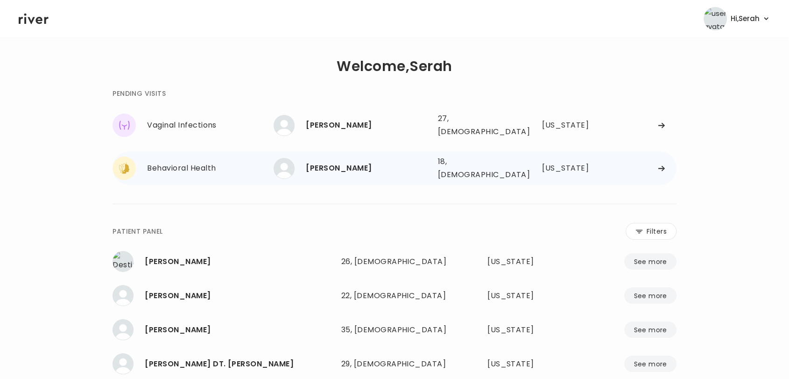
click at [345, 162] on div "[PERSON_NAME]" at bounding box center [368, 168] width 124 height 13
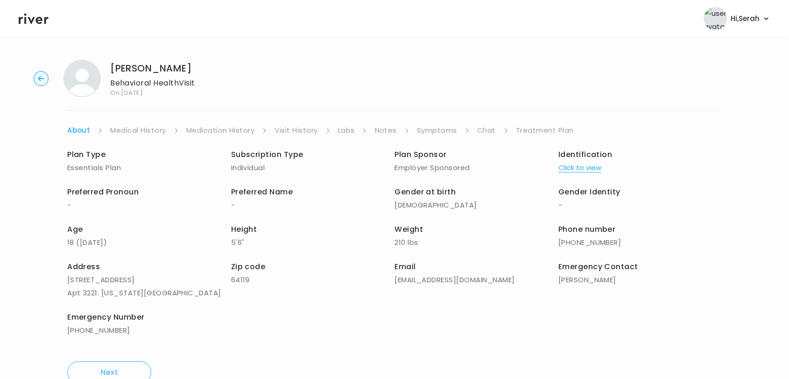
click at [481, 129] on link "Chat" at bounding box center [486, 130] width 19 height 13
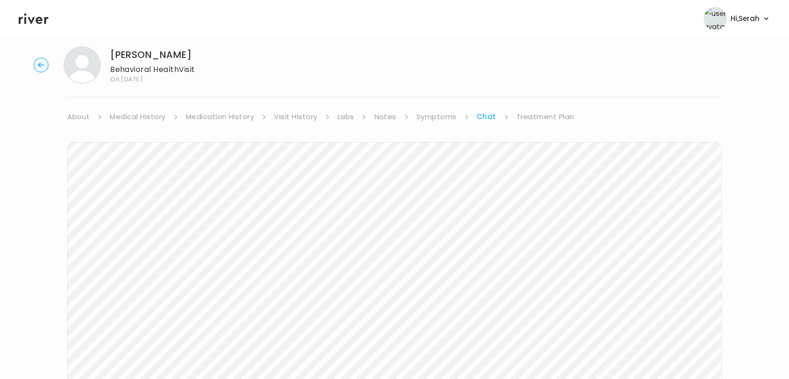
scroll to position [140, 0]
click at [26, 23] on icon at bounding box center [34, 19] width 30 height 14
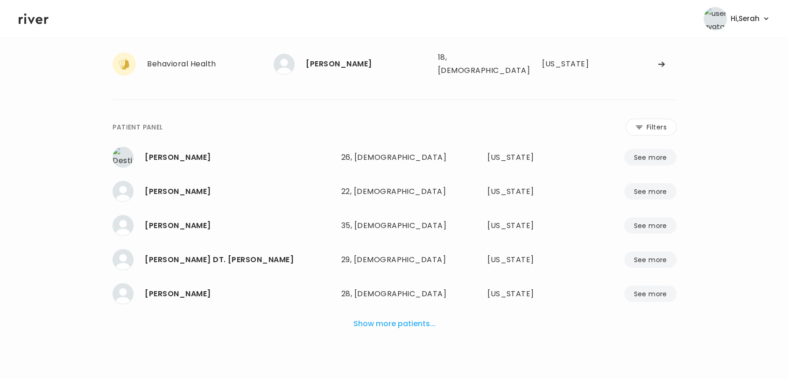
scroll to position [93, 0]
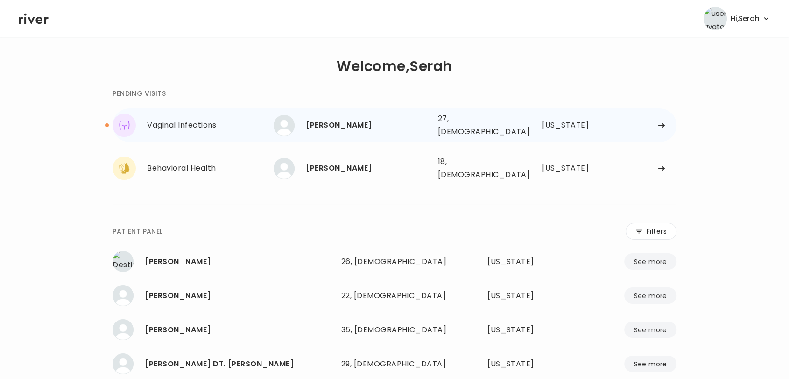
click at [350, 115] on div "rebecca mantatsky 27, Female See more" at bounding box center [352, 125] width 156 height 21
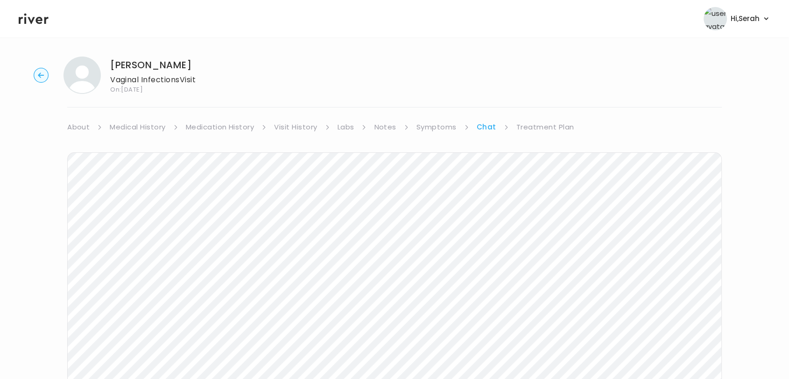
scroll to position [140, 0]
